Goal: Task Accomplishment & Management: Use online tool/utility

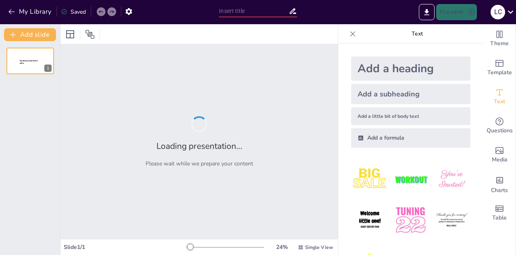
type input "Evaluación de Métodos para Reducir la Dureza del Músculo Longissimus Thoracis e…"
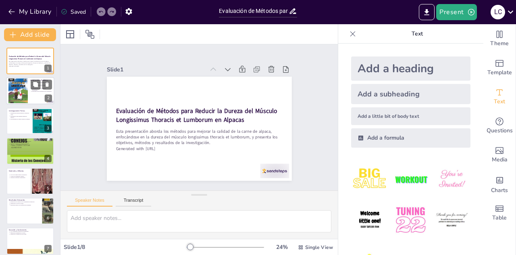
click at [30, 92] on div at bounding box center [30, 90] width 48 height 27
type textarea "La dureza de la carne de alpaca es un factor crítico que influye en la decisión…"
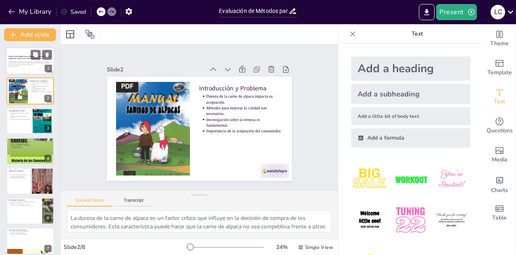
click at [31, 67] on div "Esta presentación aborda los métodos para mejorar la calidad de la carne de alp…" at bounding box center [30, 63] width 44 height 7
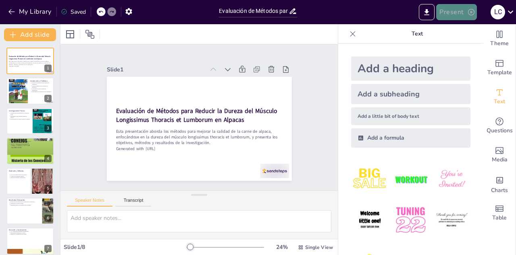
click at [471, 16] on icon "button" at bounding box center [471, 12] width 8 height 8
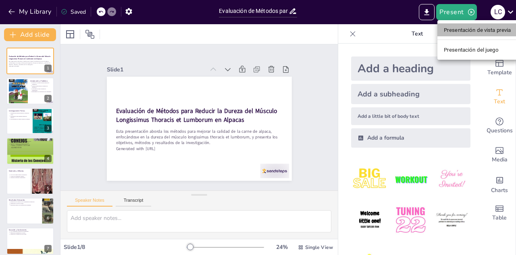
click at [456, 31] on font "Presentación de vista previa" at bounding box center [477, 30] width 67 height 6
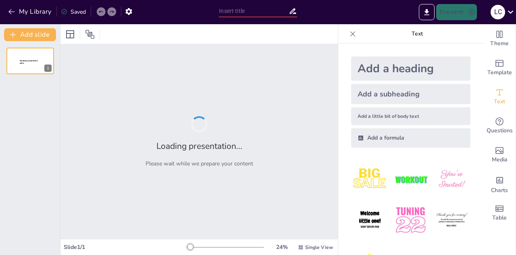
type input "Evaluación de Métodos para Reducir la Dureza del Músculo Longissimus Thoracis e…"
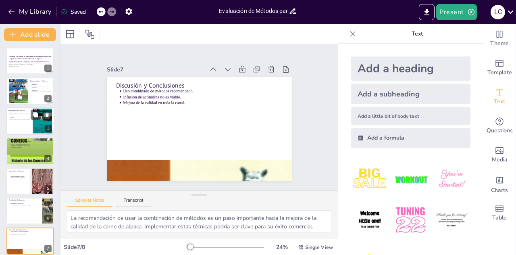
type textarea "La exploración de nuevas técnicas de ablandamiento es crucial para encontrar so…"
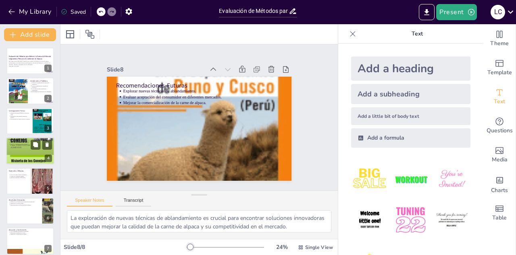
scroll to position [36, 0]
